Goal: Navigation & Orientation: Find specific page/section

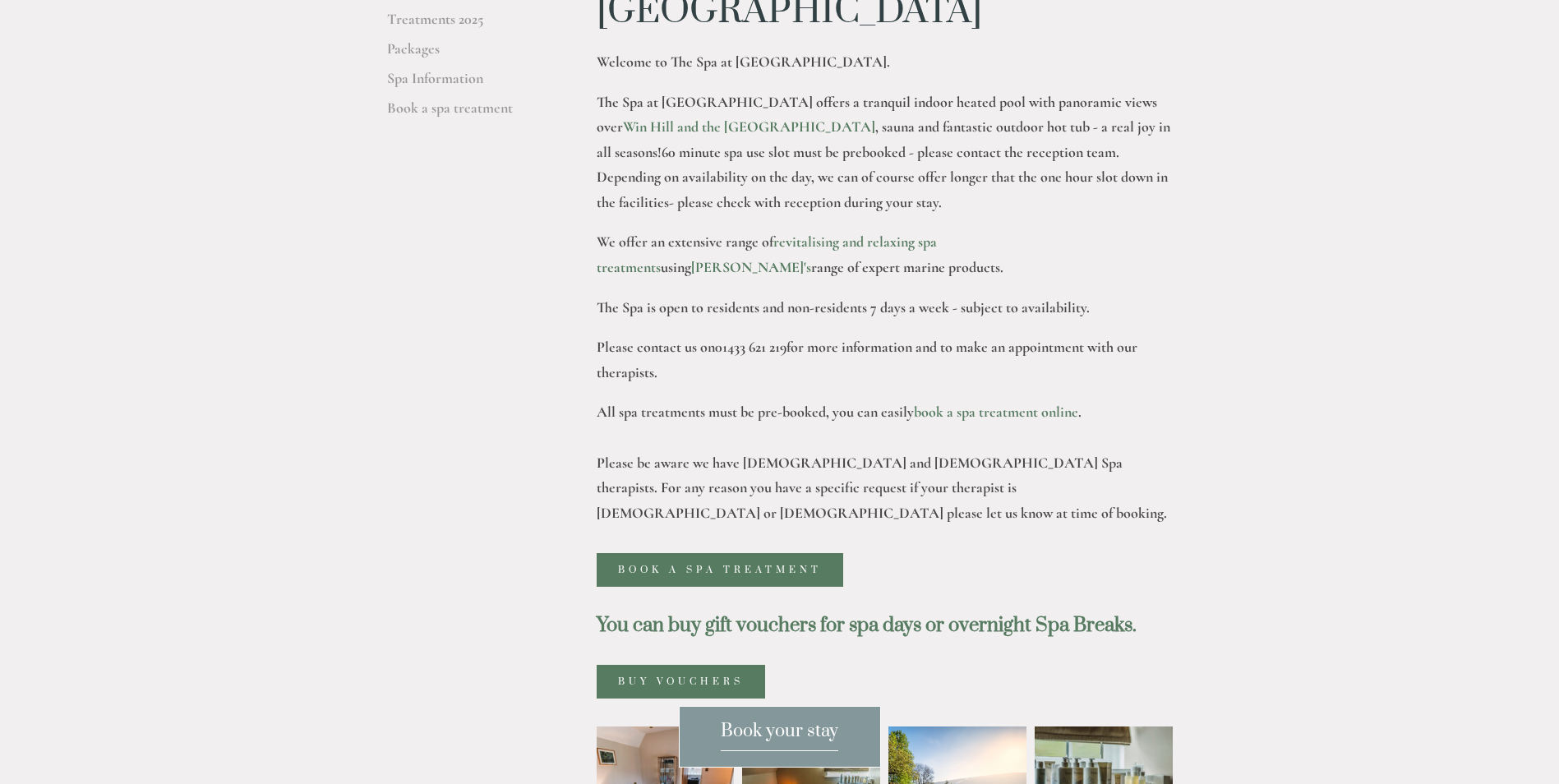
scroll to position [410, 0]
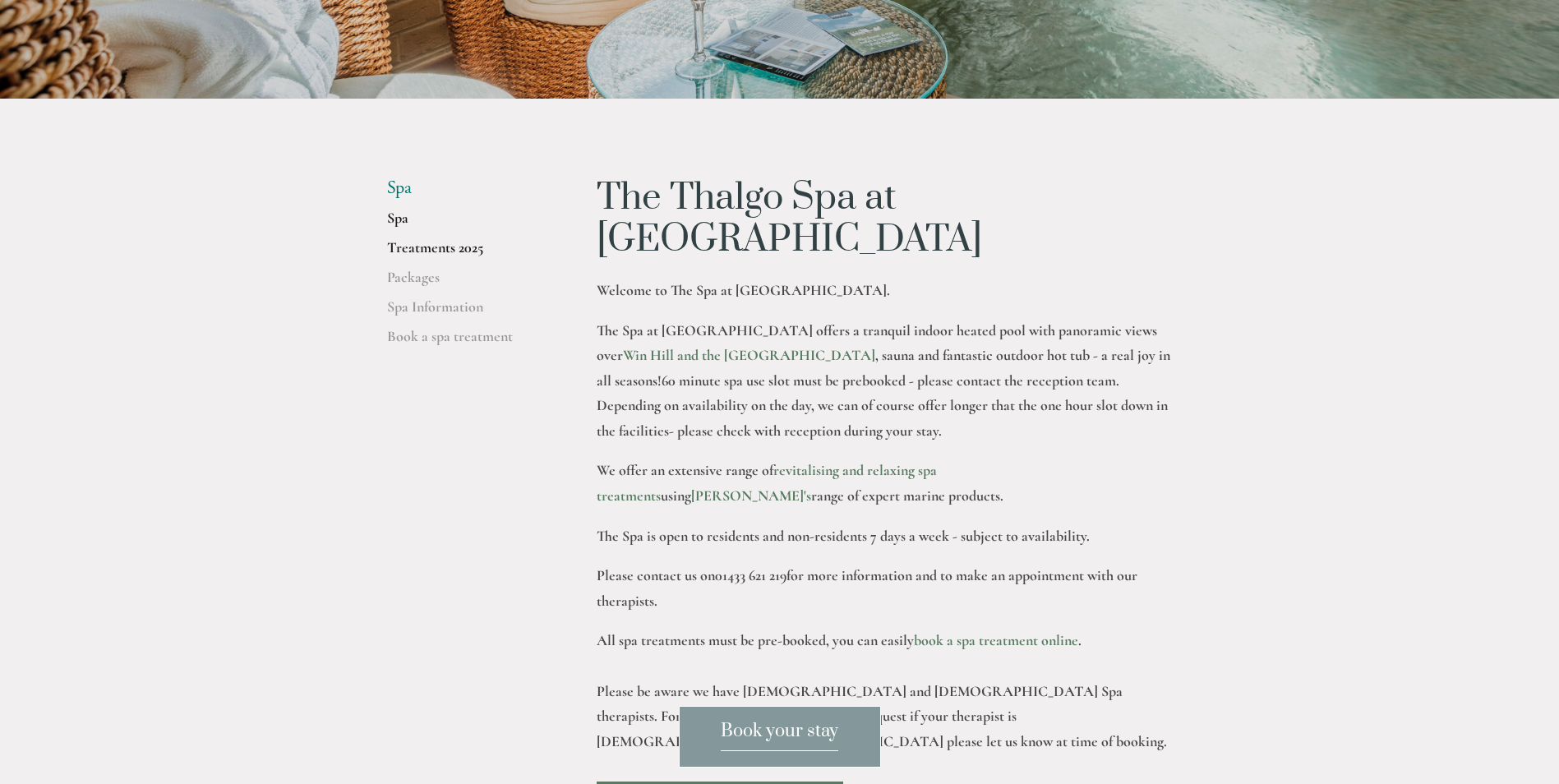
click at [431, 251] on link "Treatments 2025" at bounding box center [466, 253] width 157 height 30
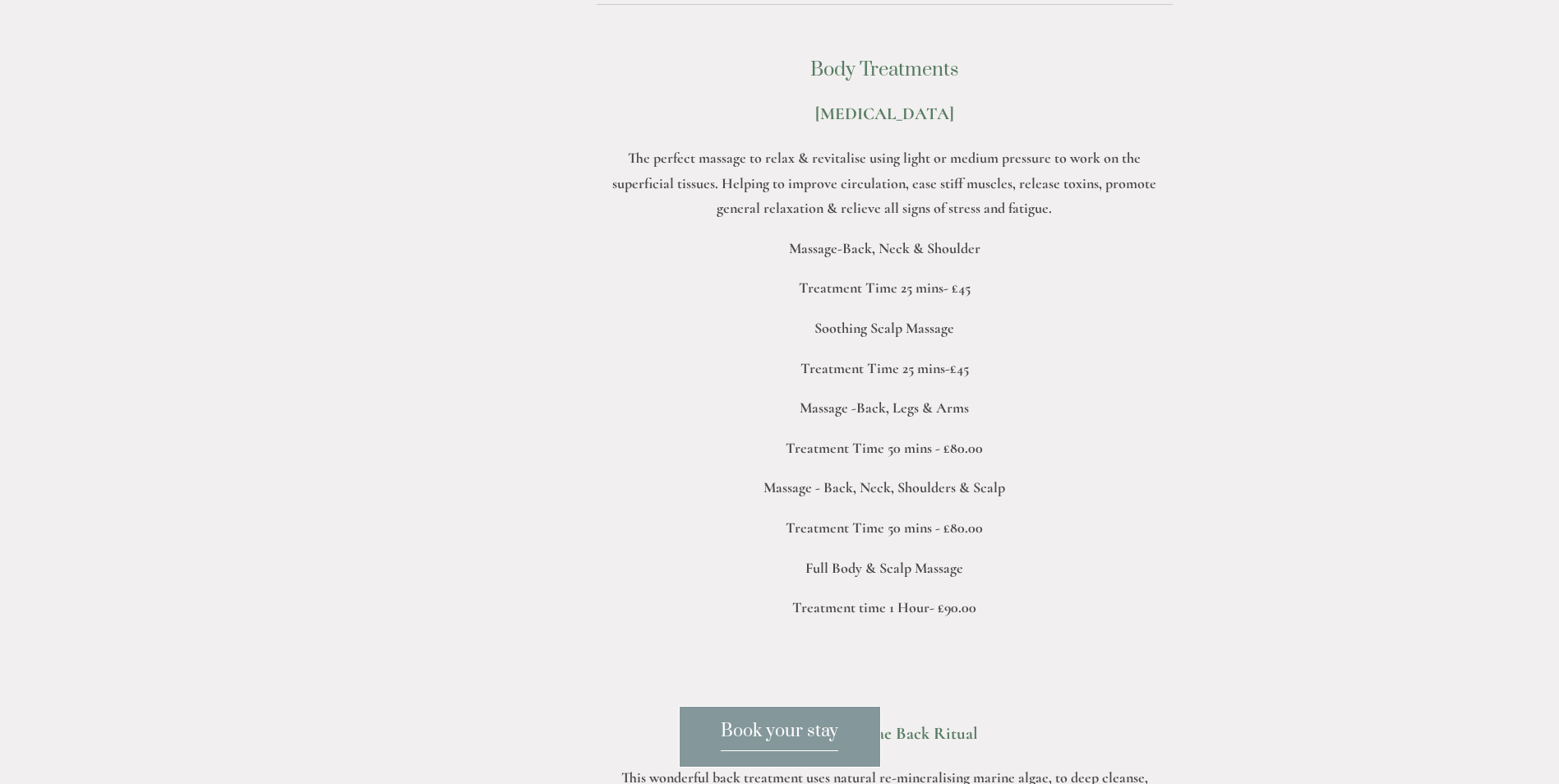
scroll to position [3614, 0]
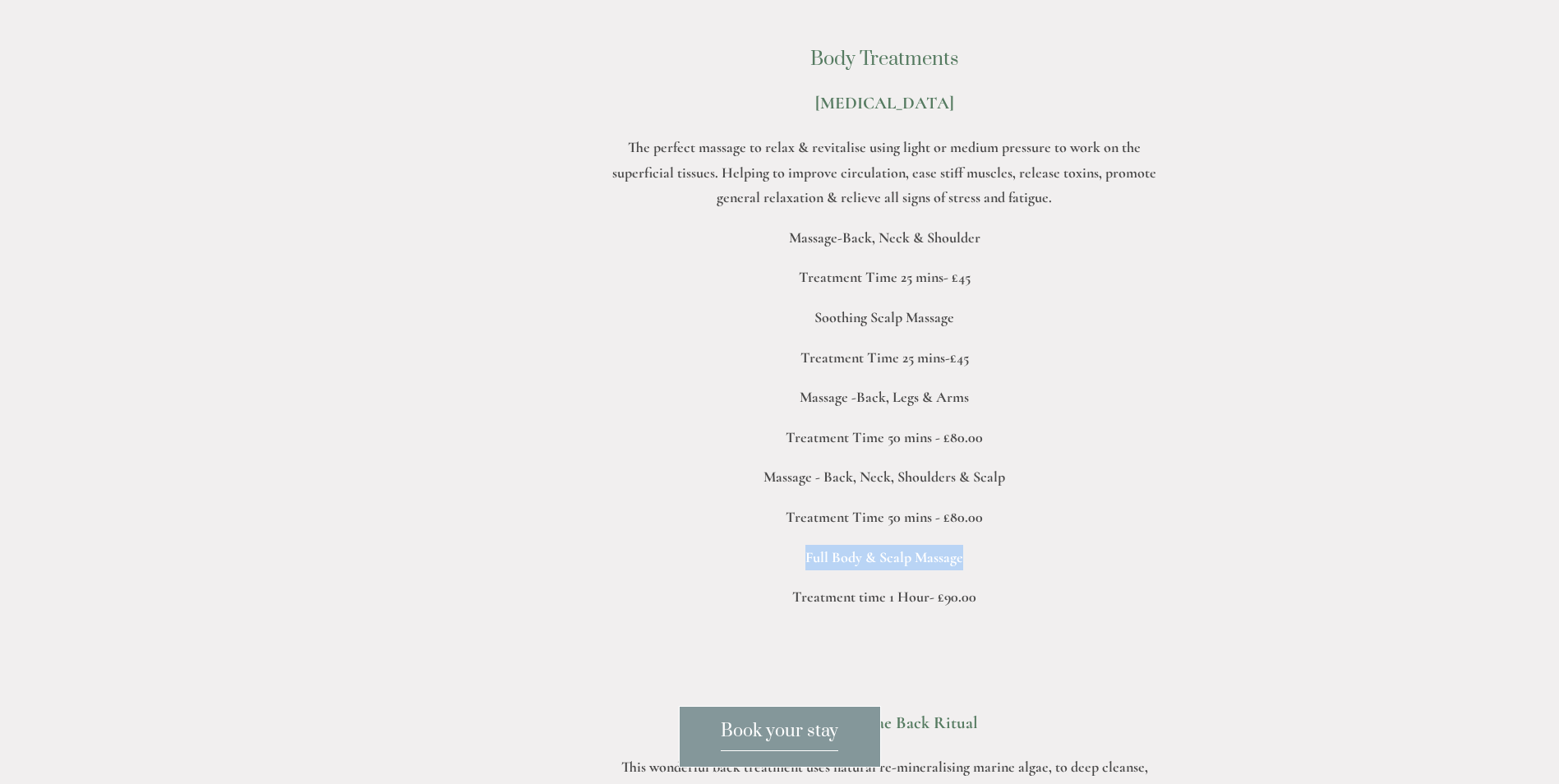
drag, startPoint x: 804, startPoint y: 482, endPoint x: 961, endPoint y: 478, distance: 157.1
click at [961, 545] on p "Full Body & Scalp Massage" at bounding box center [885, 557] width 576 height 25
drag, startPoint x: 961, startPoint y: 478, endPoint x: 931, endPoint y: 478, distance: 30.0
copy p "Full Body & Scalp Massage"
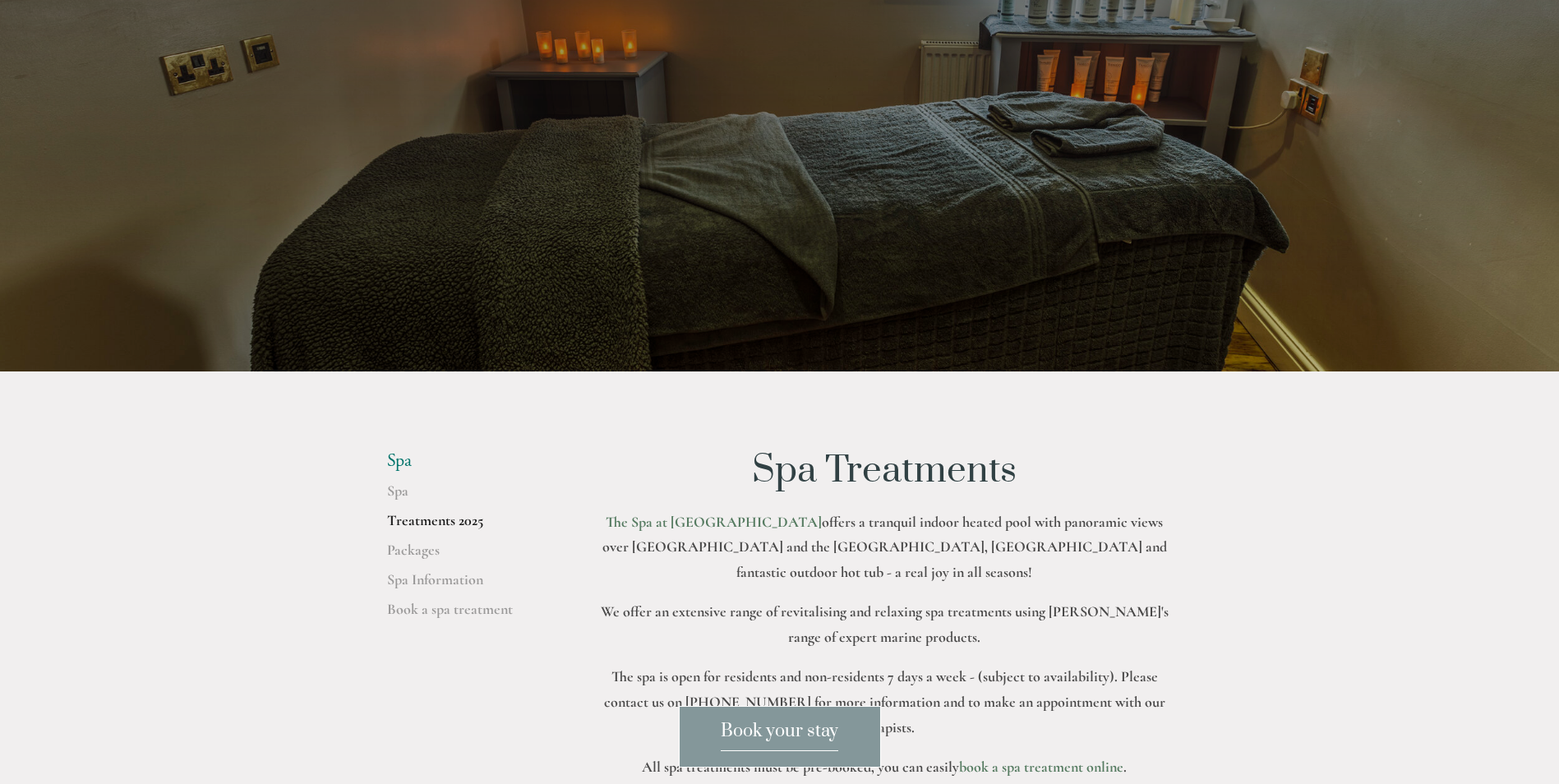
scroll to position [0, 0]
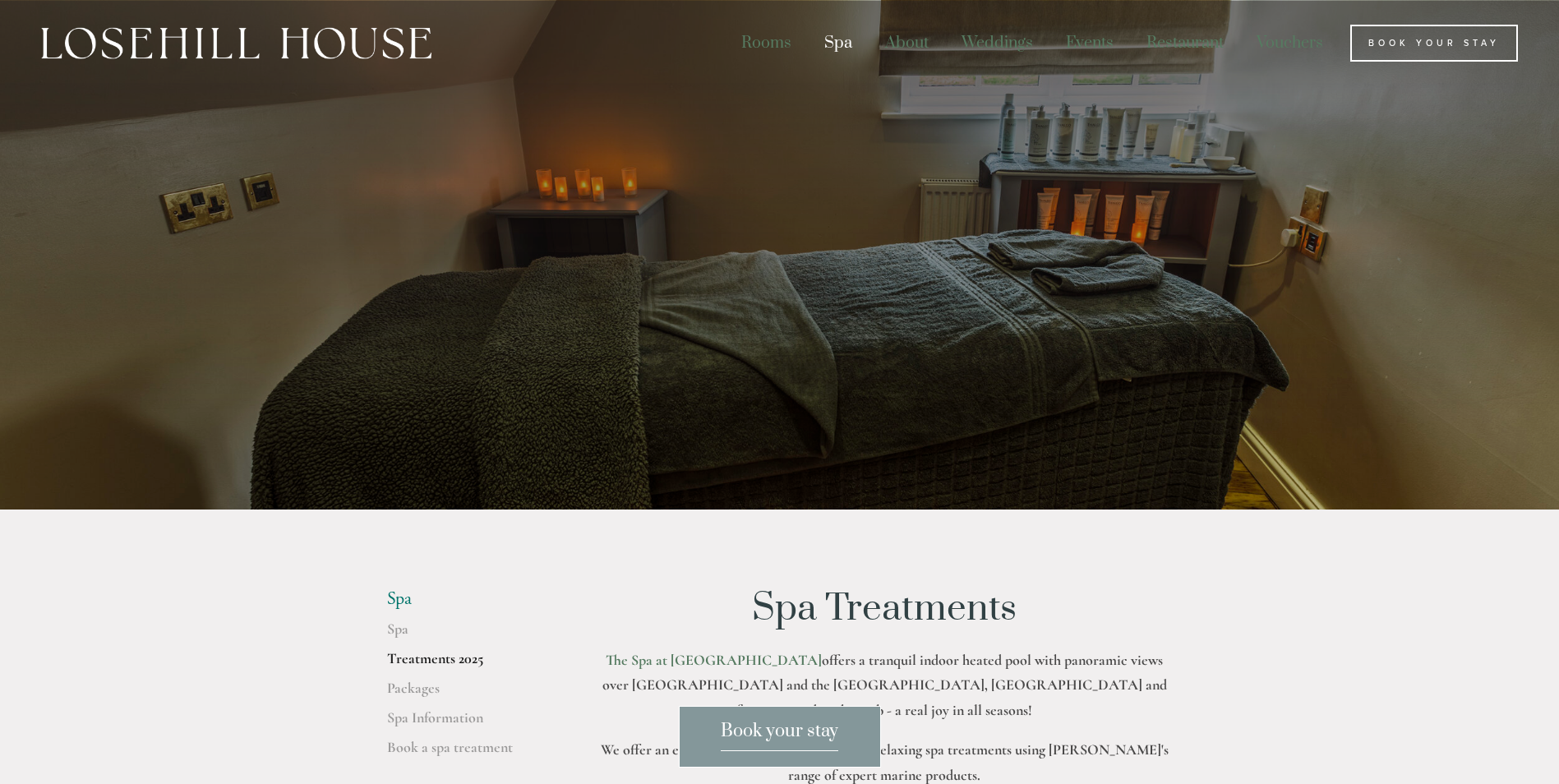
click at [262, 49] on img at bounding box center [236, 43] width 390 height 32
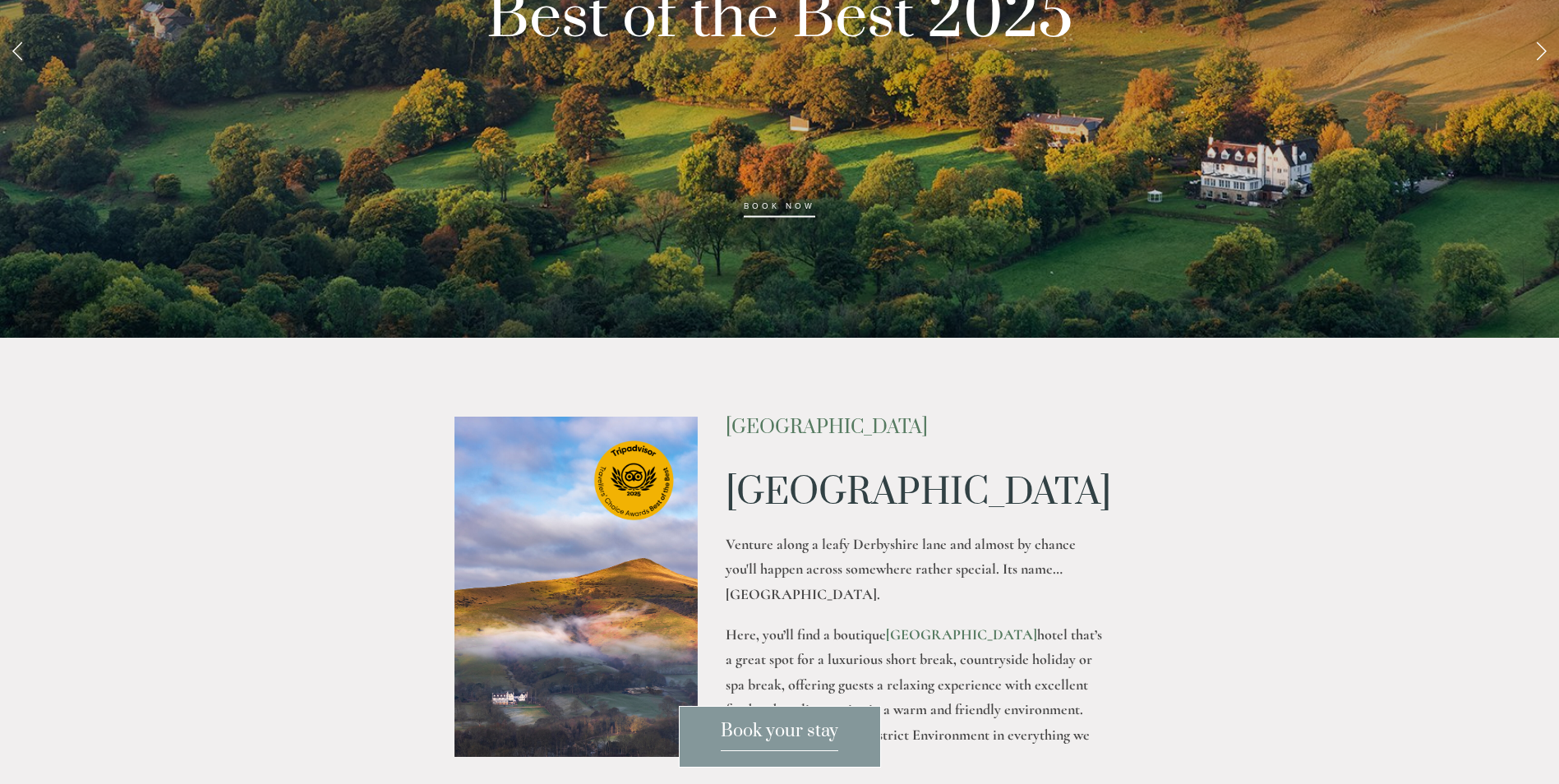
scroll to position [246, 0]
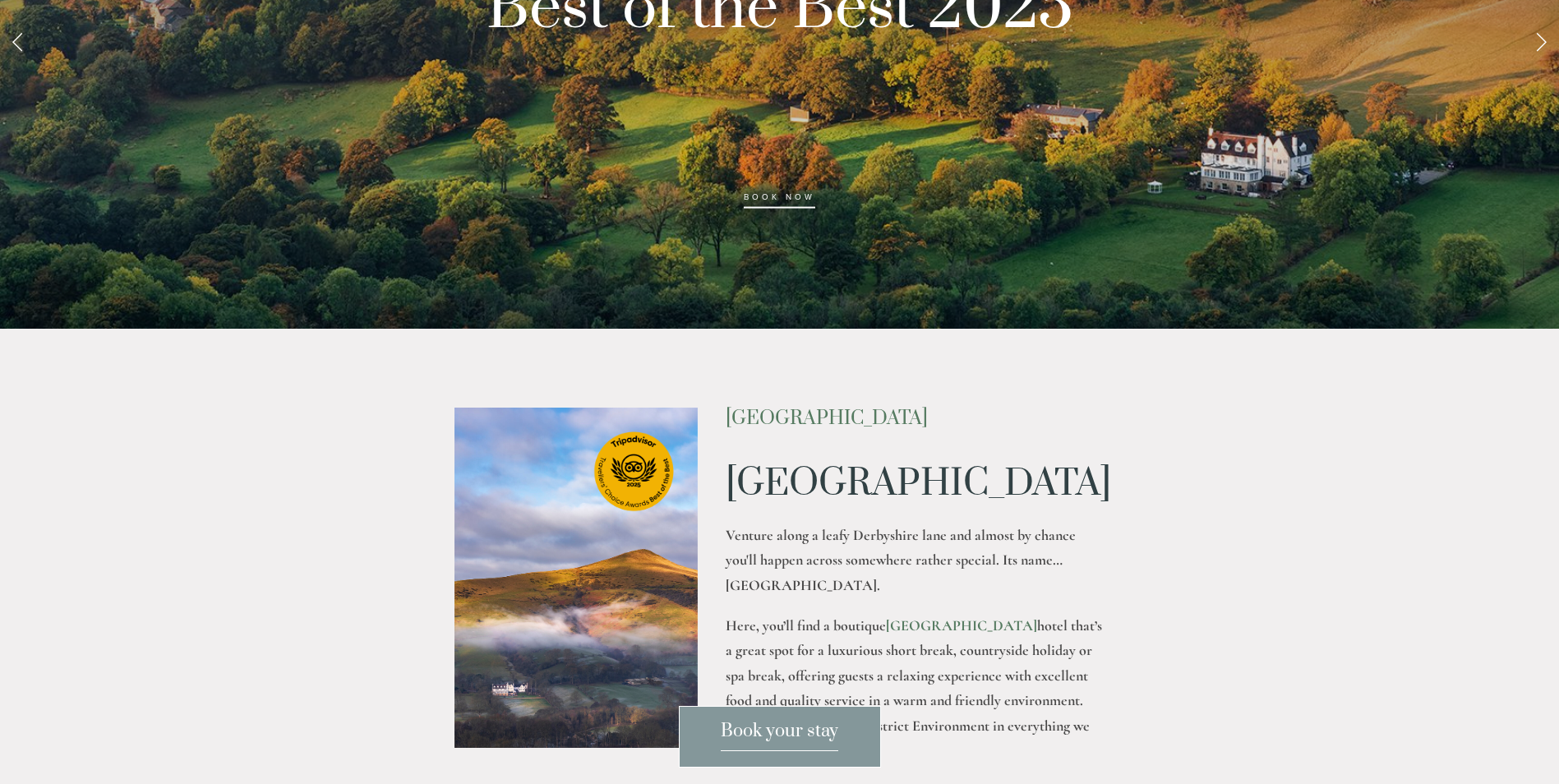
drag, startPoint x: 730, startPoint y: 415, endPoint x: 969, endPoint y: 421, distance: 239.1
click at [969, 421] on h2 "[GEOGRAPHIC_DATA]" at bounding box center [915, 418] width 379 height 21
drag, startPoint x: 969, startPoint y: 421, endPoint x: 949, endPoint y: 420, distance: 20.0
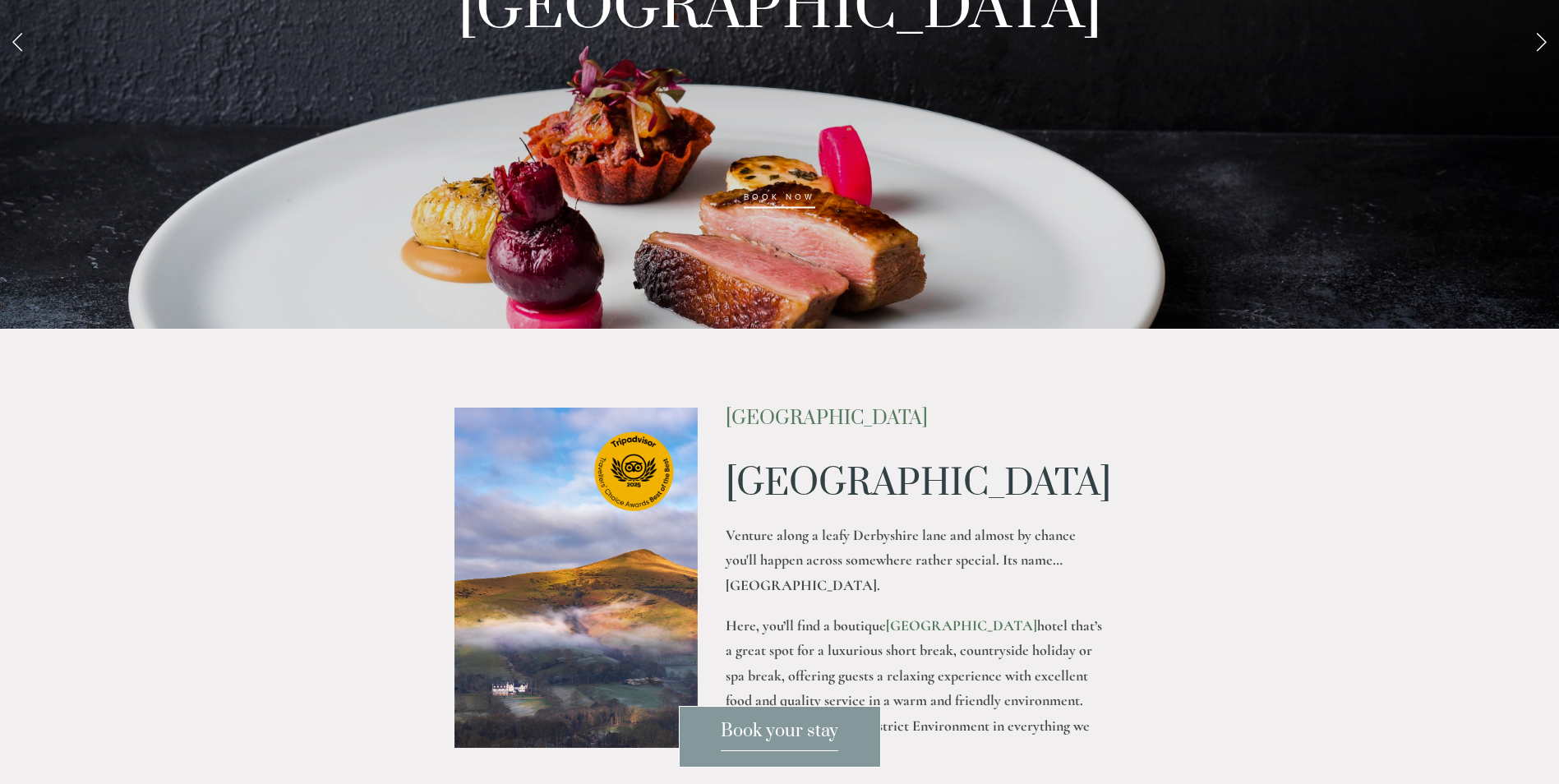
copy h2 "Losehill House Hotel & Spa"
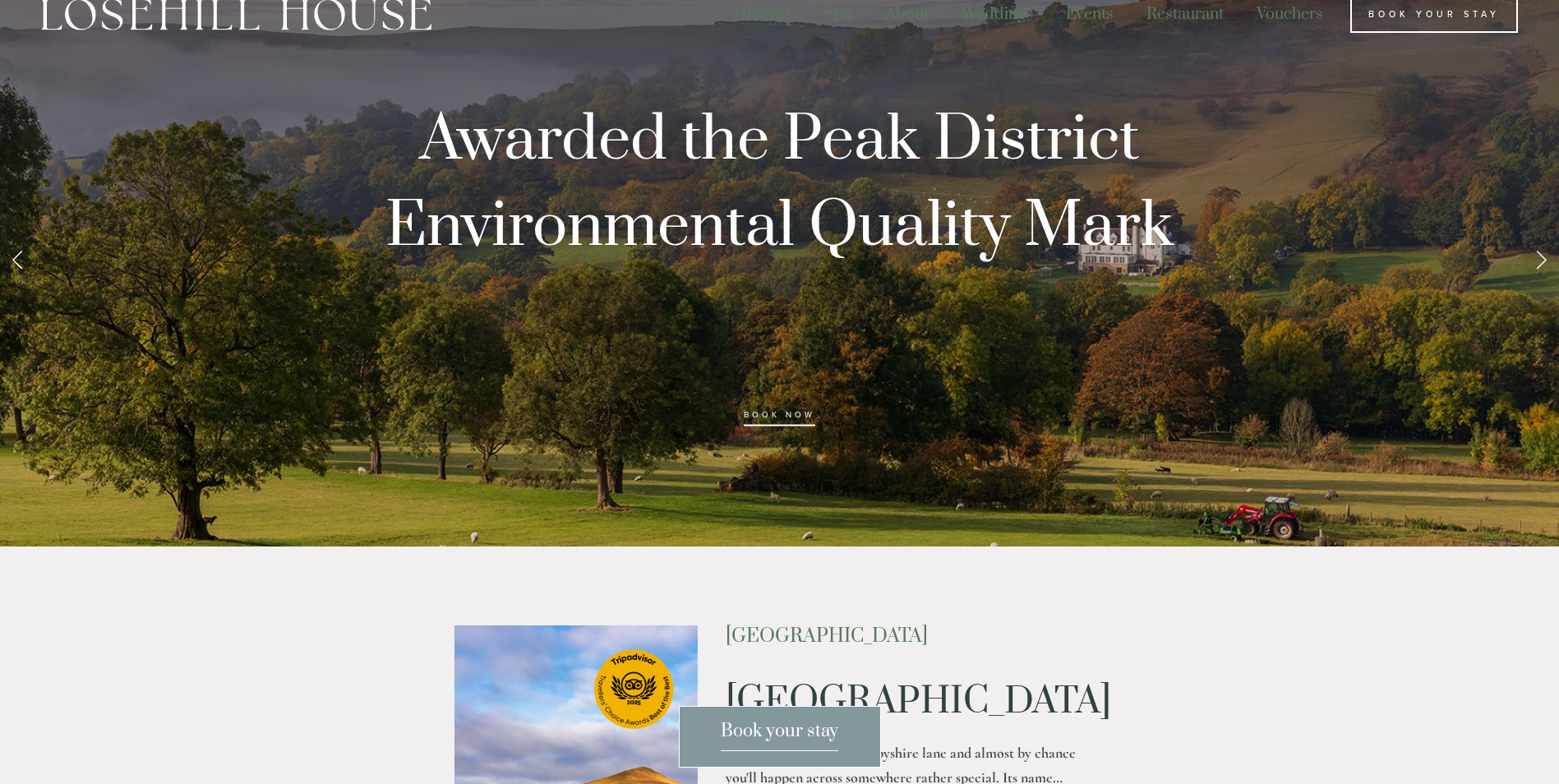
scroll to position [0, 0]
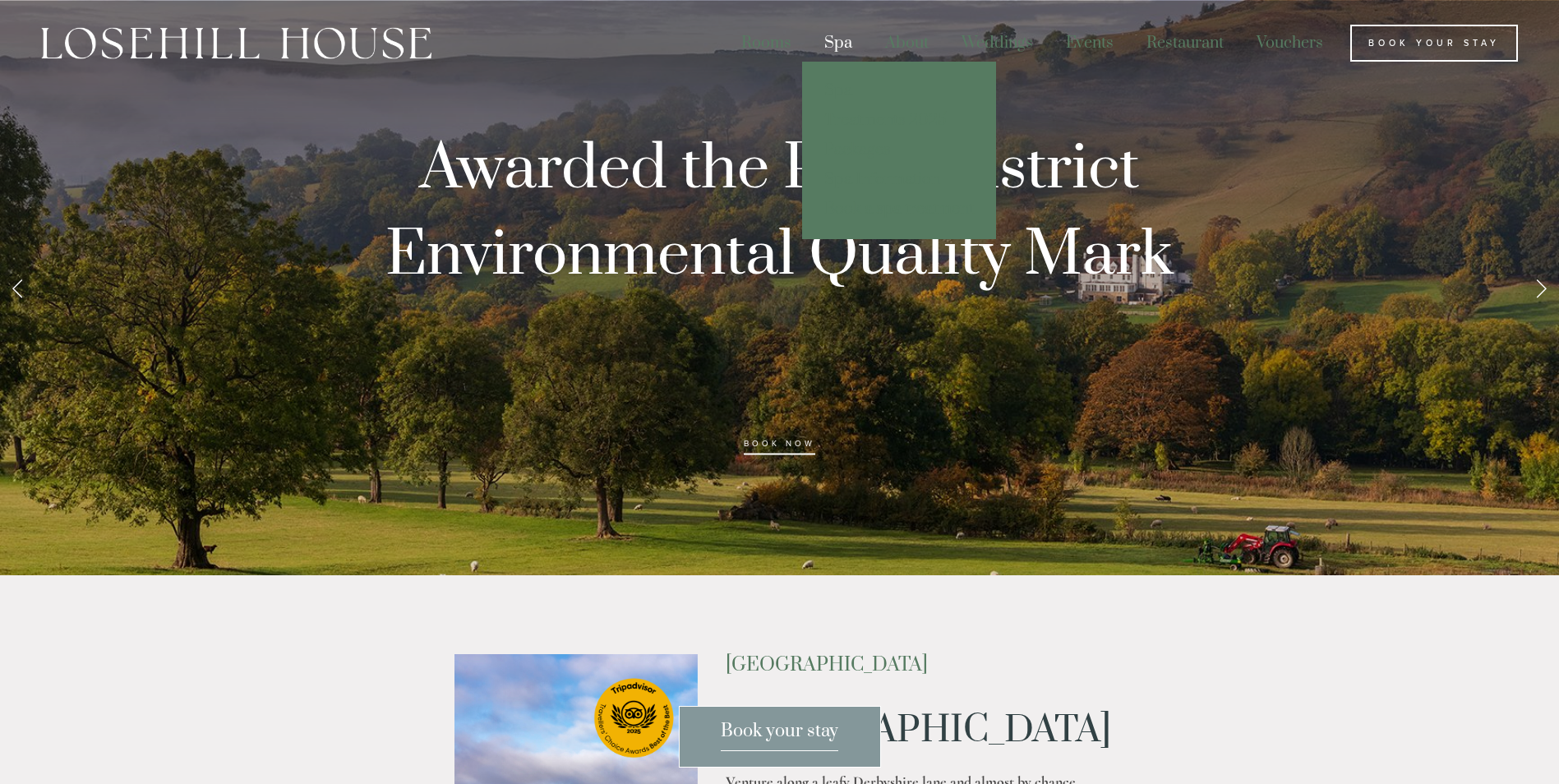
click at [841, 49] on div "Spa" at bounding box center [838, 43] width 58 height 37
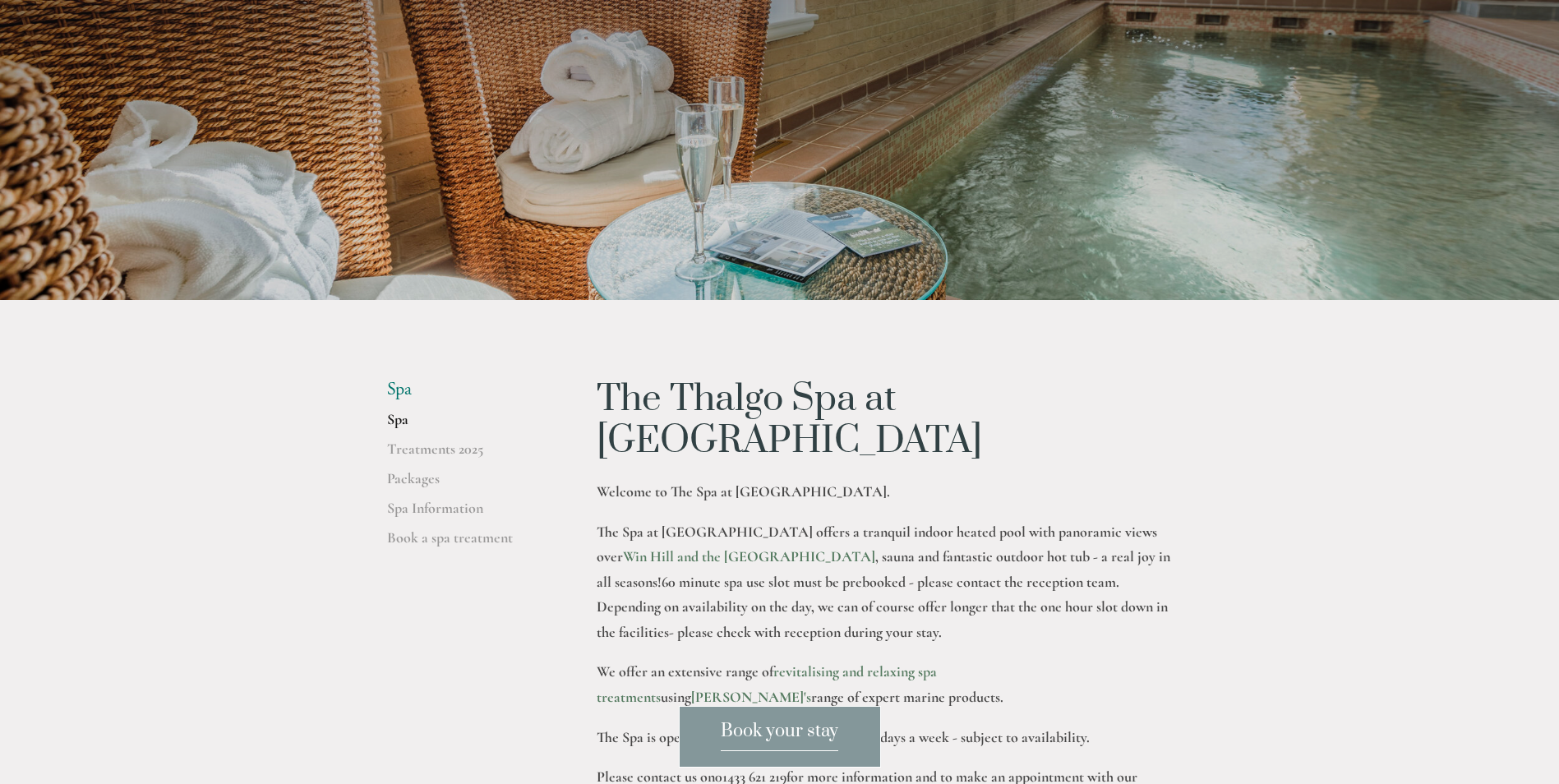
scroll to position [328, 0]
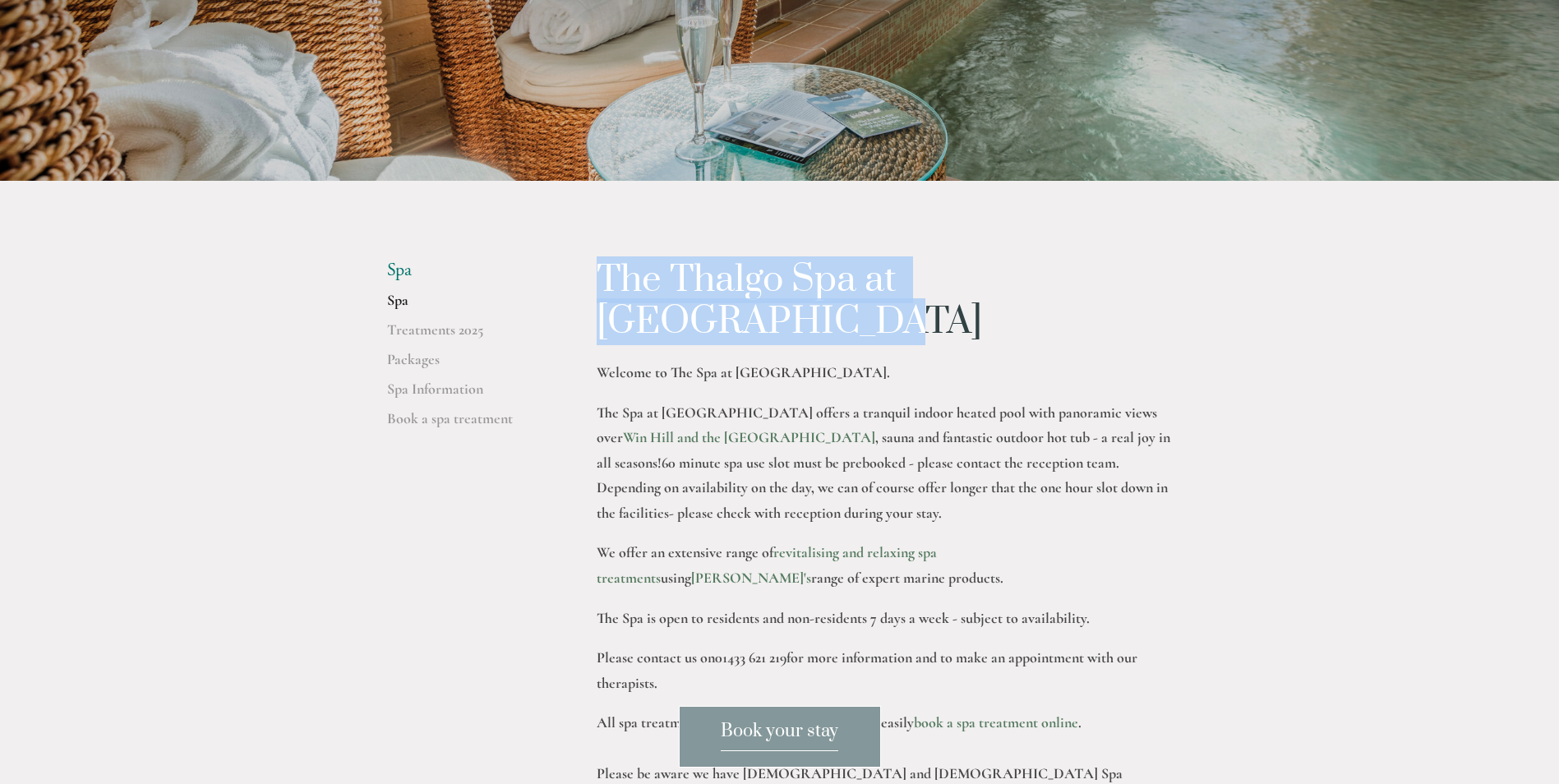
drag, startPoint x: 605, startPoint y: 272, endPoint x: 1150, endPoint y: 279, distance: 545.0
click at [1150, 279] on h1 "The Thalgo Spa at Losehill House" at bounding box center [885, 300] width 576 height 83
drag, startPoint x: 1150, startPoint y: 279, endPoint x: 1141, endPoint y: 277, distance: 9.2
copy h1 "The Thalgo Spa at Losehill House"
